Goal: Information Seeking & Learning: Find specific fact

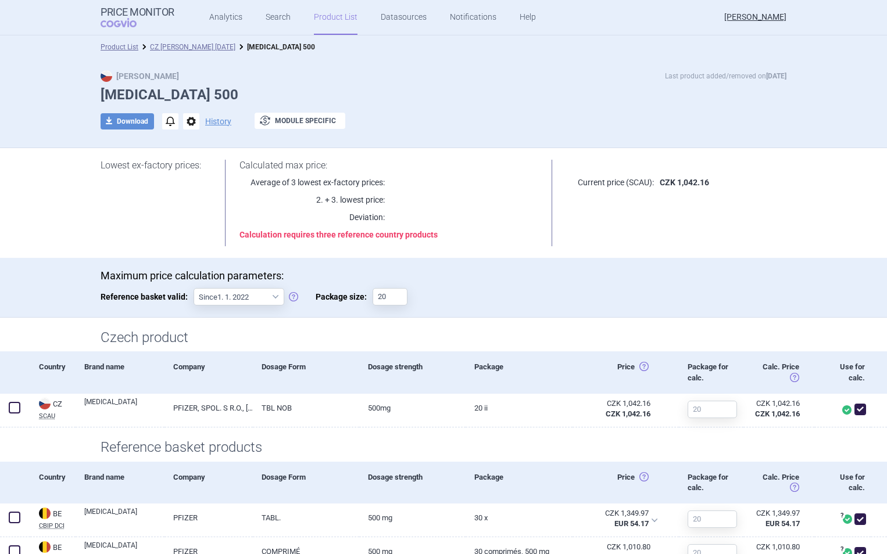
click at [277, 19] on link "Search" at bounding box center [278, 17] width 25 height 35
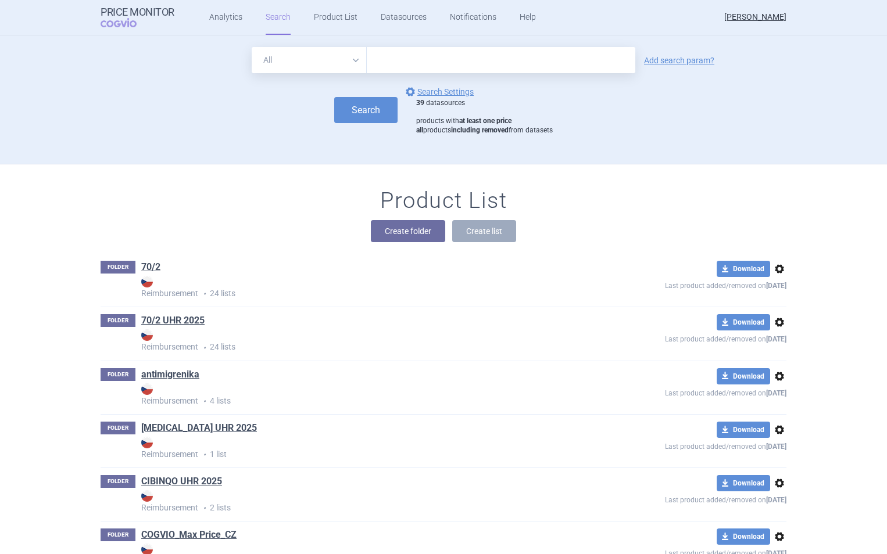
click at [398, 55] on input "text" at bounding box center [501, 60] width 268 height 26
type input "[MEDICAL_DATA]"
click button "Search" at bounding box center [365, 110] width 63 height 26
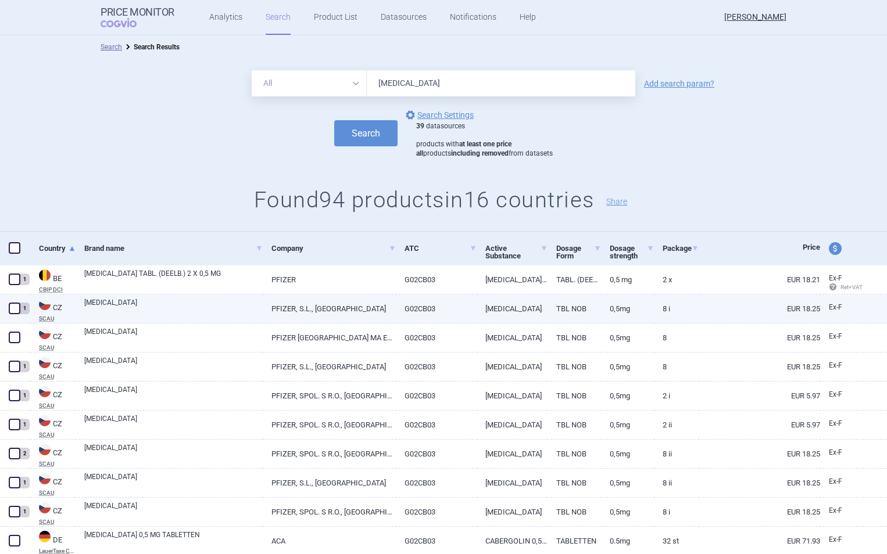
click at [173, 311] on link "[MEDICAL_DATA]" at bounding box center [173, 308] width 178 height 21
select select "EUR"
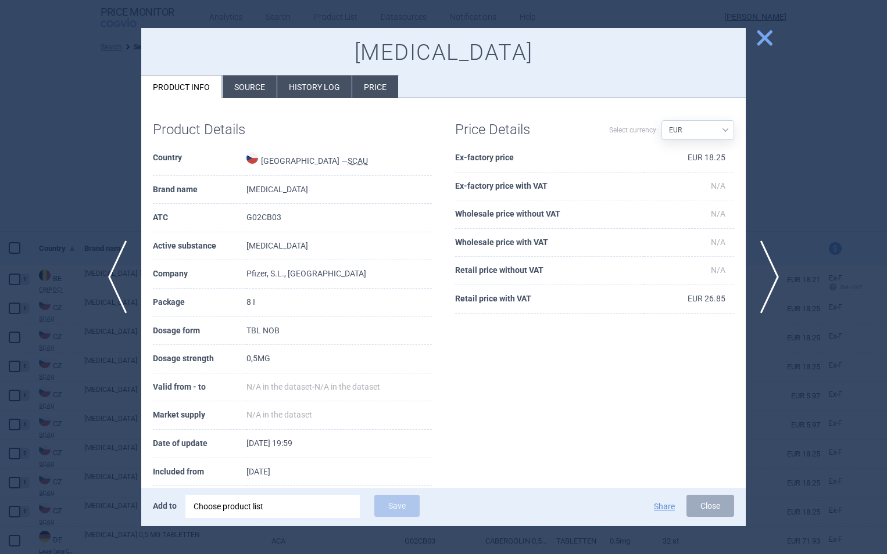
click at [765, 45] on span "close" at bounding box center [764, 38] width 20 height 20
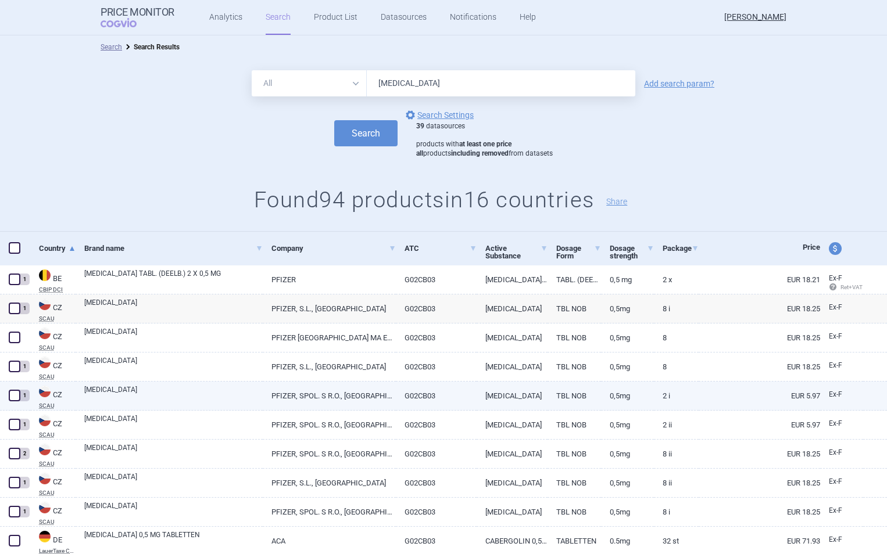
click at [506, 393] on link "[MEDICAL_DATA]" at bounding box center [511, 396] width 71 height 28
select select "EUR"
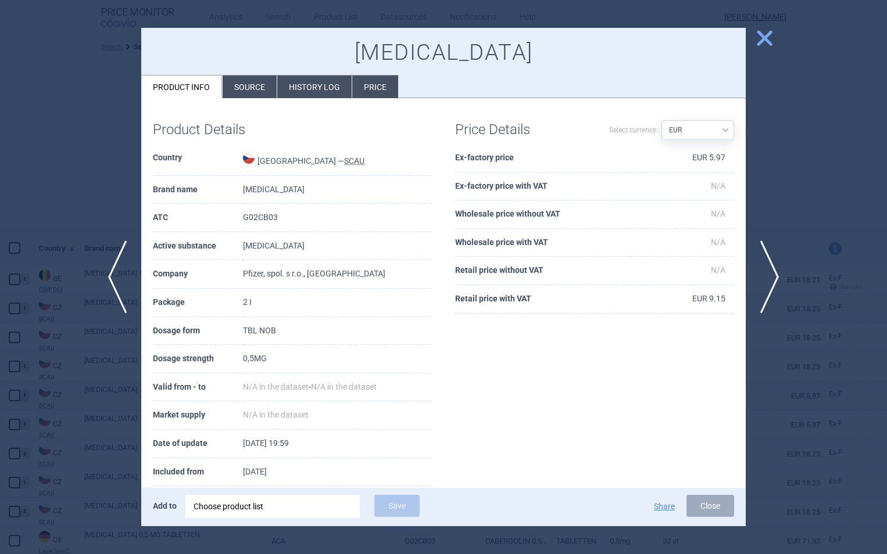
scroll to position [21, 0]
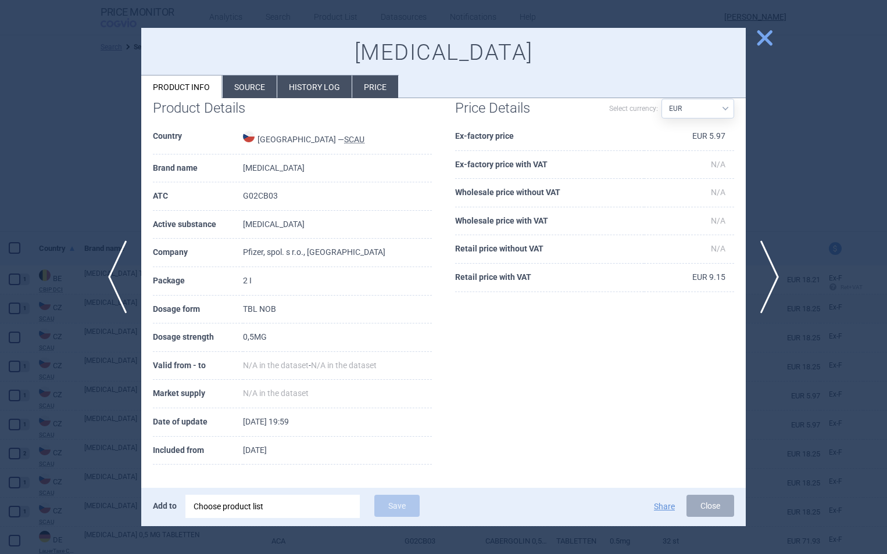
click at [761, 41] on span "close" at bounding box center [764, 38] width 20 height 20
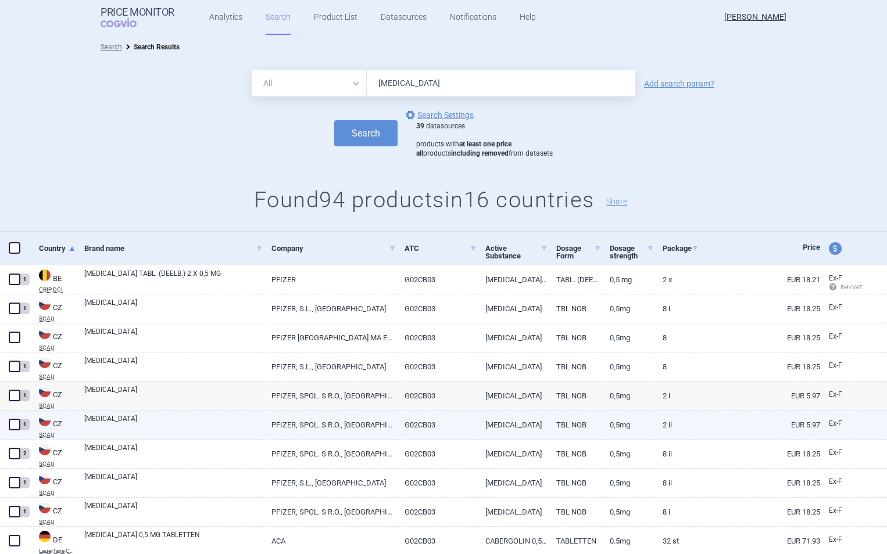
click at [617, 421] on link "0,5MG" at bounding box center [627, 425] width 53 height 28
select select "EUR"
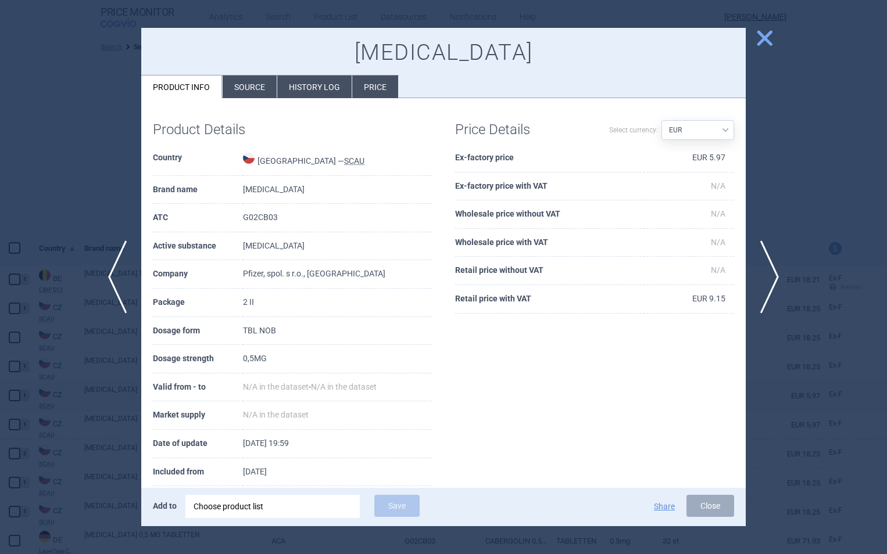
click at [322, 87] on li "History log" at bounding box center [314, 87] width 74 height 23
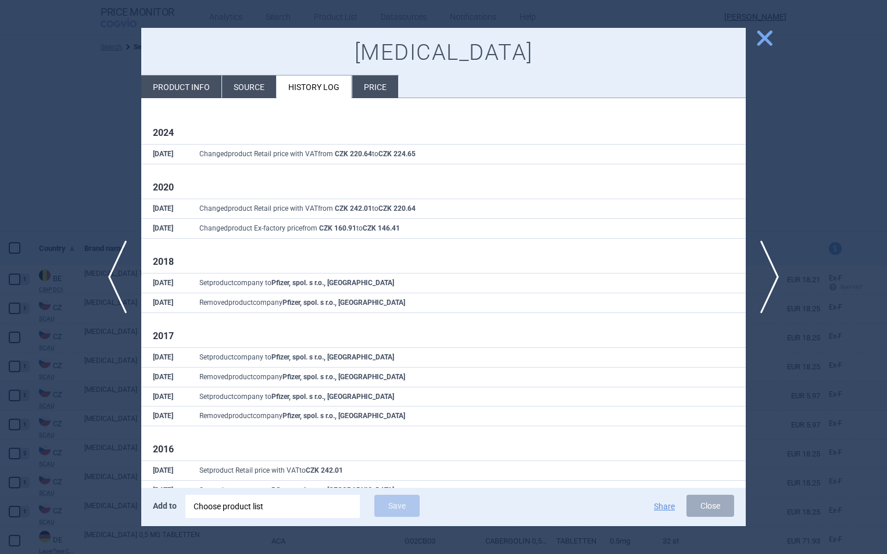
click at [377, 87] on li "Price" at bounding box center [375, 87] width 46 height 23
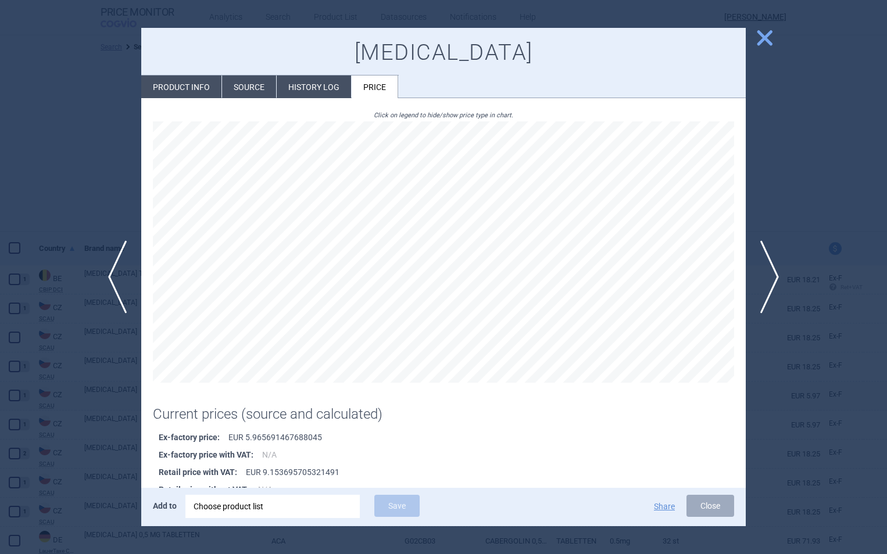
click at [758, 38] on span "close" at bounding box center [764, 38] width 20 height 20
